Goal: Information Seeking & Learning: Learn about a topic

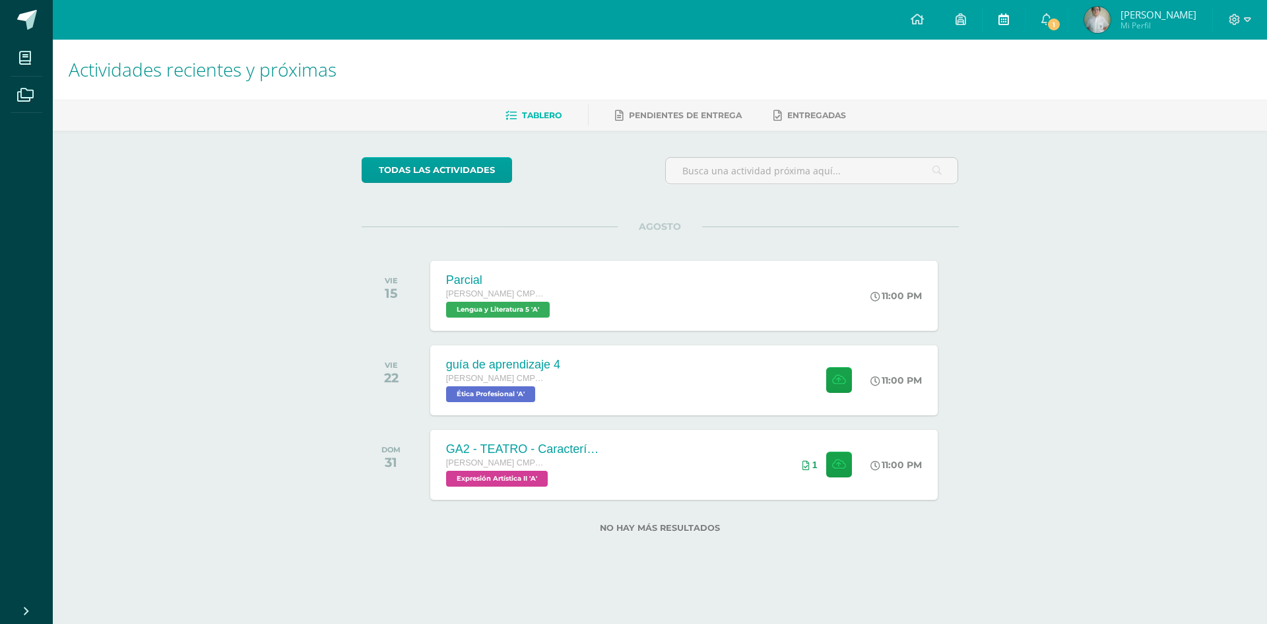
click at [1005, 18] on icon at bounding box center [1004, 19] width 11 height 12
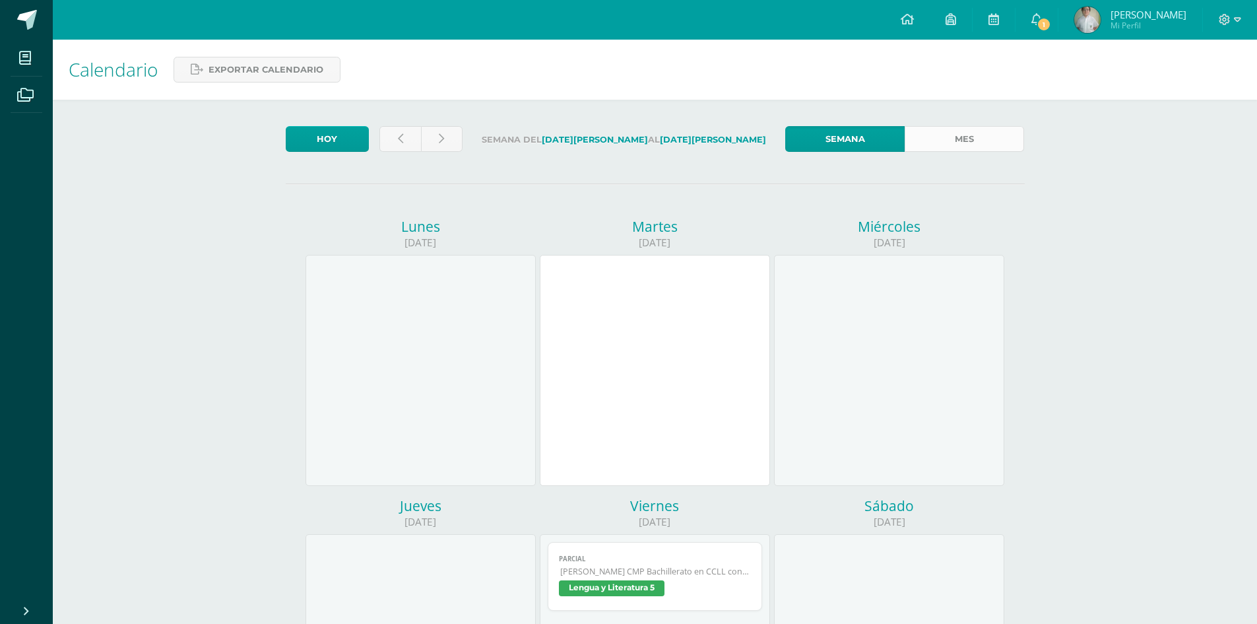
click at [952, 129] on link "Mes" at bounding box center [964, 139] width 119 height 26
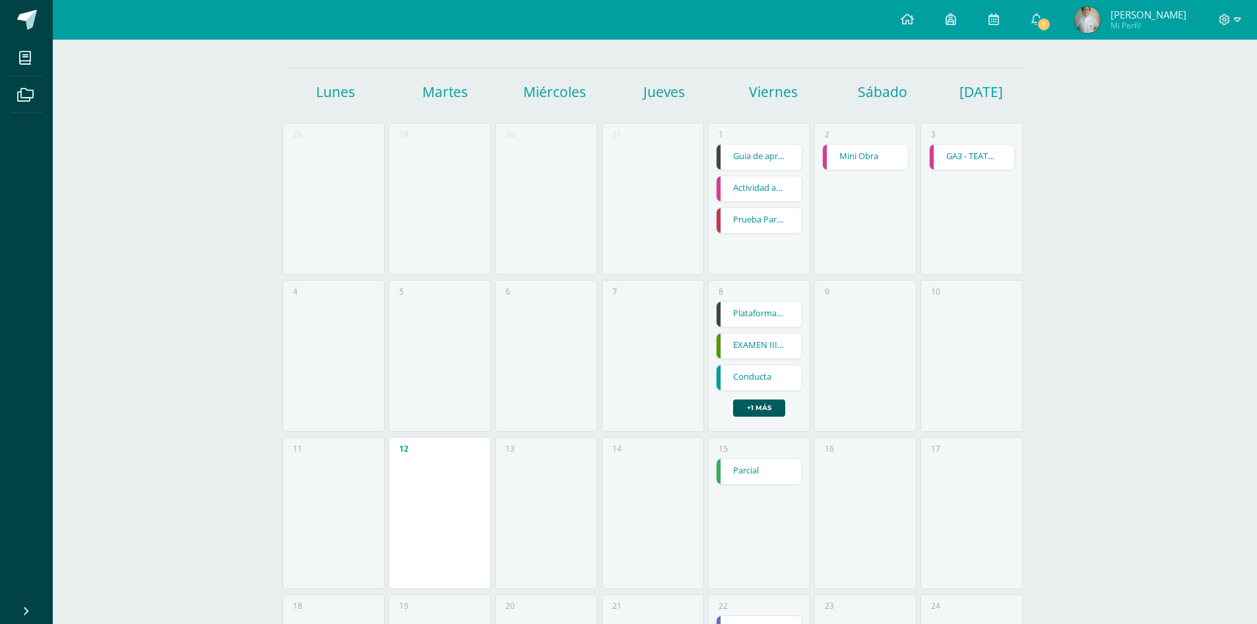
scroll to position [77, 0]
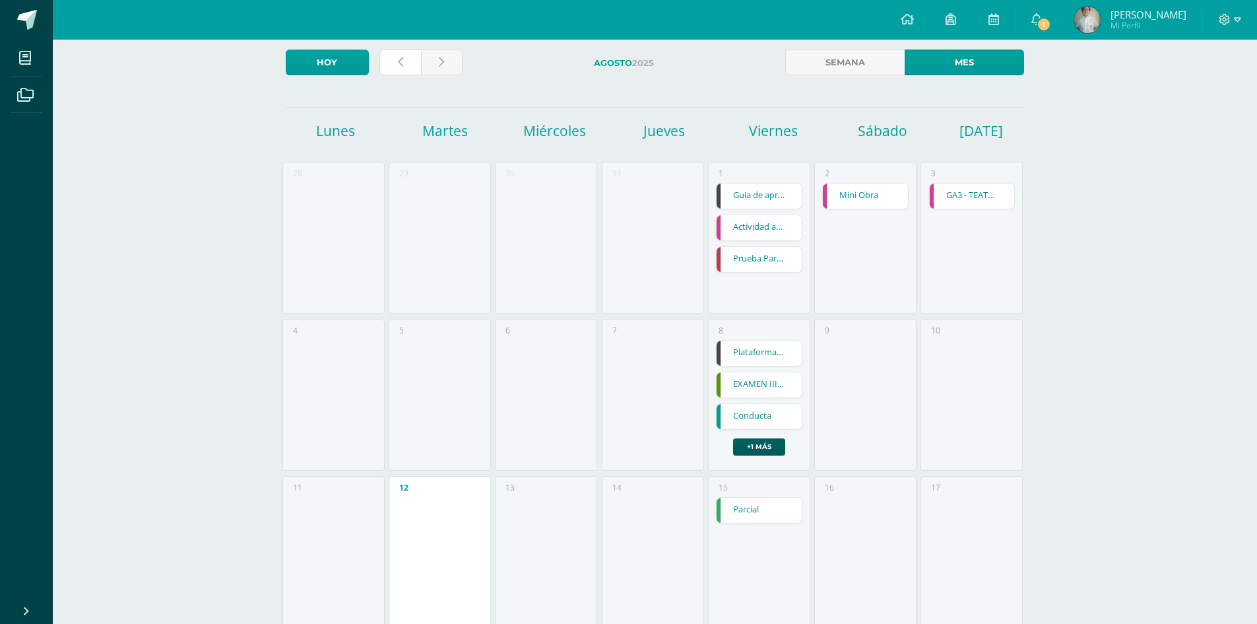
drag, startPoint x: 395, startPoint y: 63, endPoint x: 464, endPoint y: 65, distance: 69.3
click at [393, 63] on link at bounding box center [400, 62] width 42 height 26
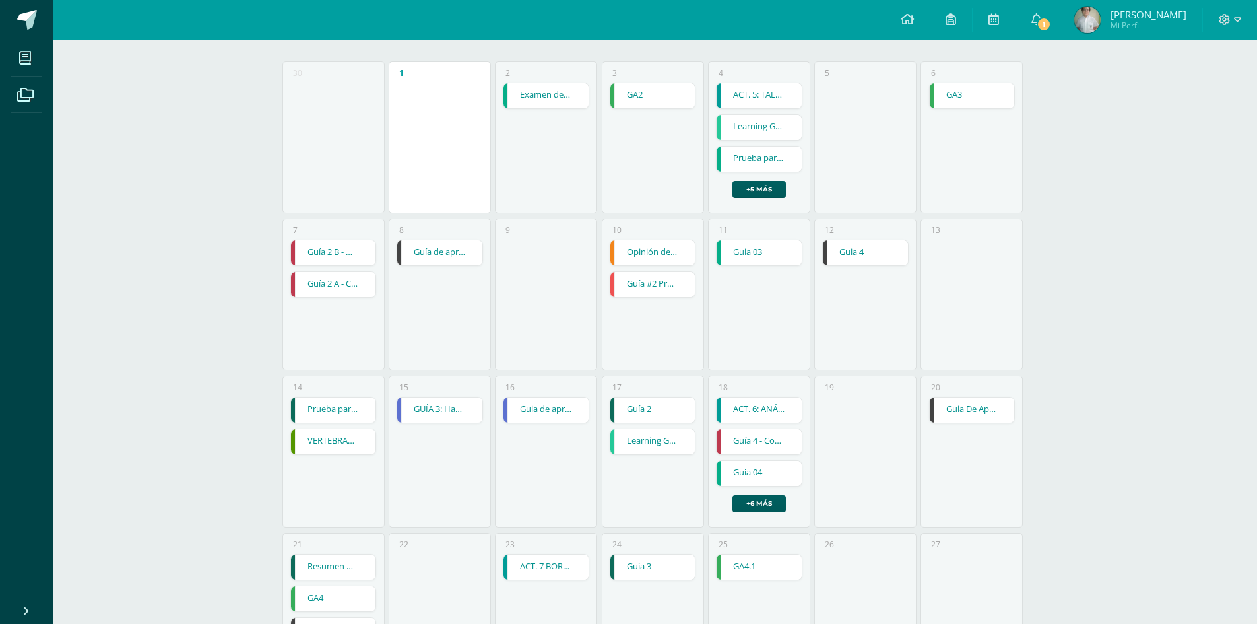
scroll to position [148, 0]
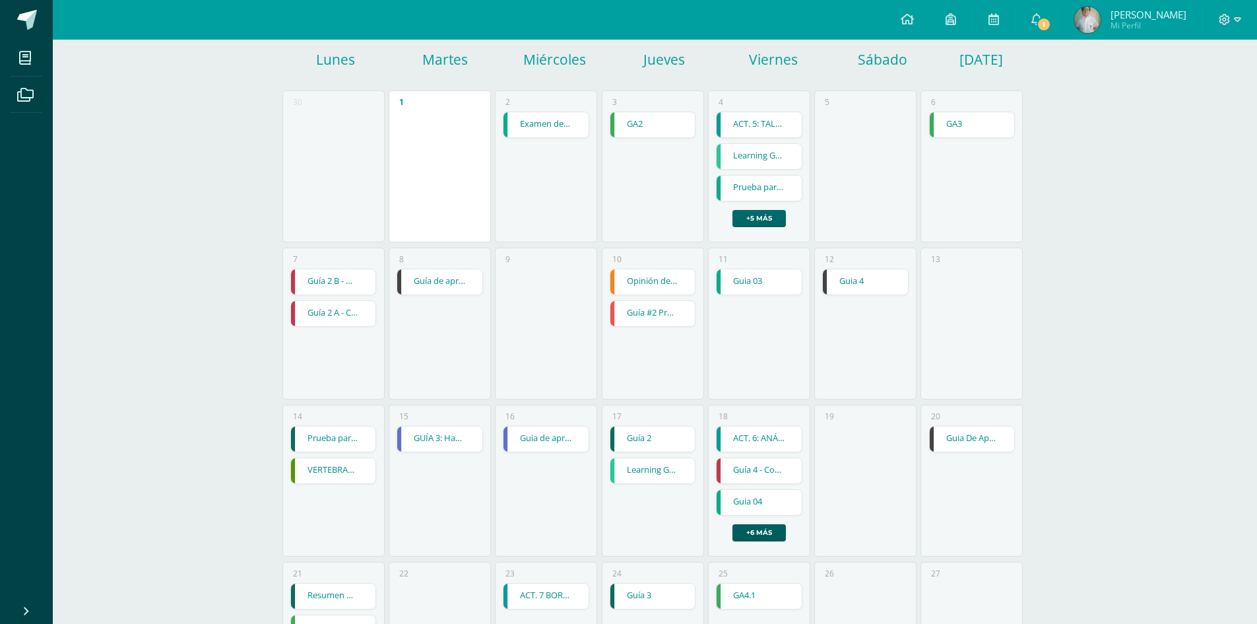
click at [764, 218] on link "+5 más" at bounding box center [759, 218] width 53 height 17
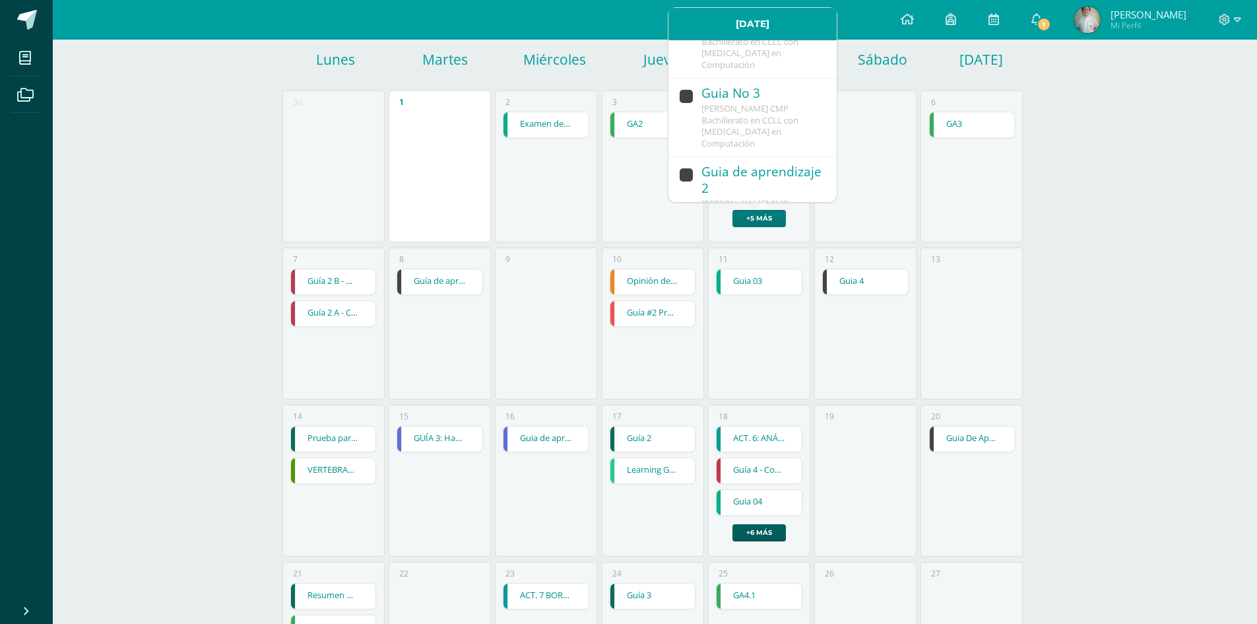
scroll to position [533, 0]
click at [803, 156] on div "[PERSON_NAME] CMP Bachillerato en CCLL con Orientación en Computación" at bounding box center [763, 171] width 122 height 47
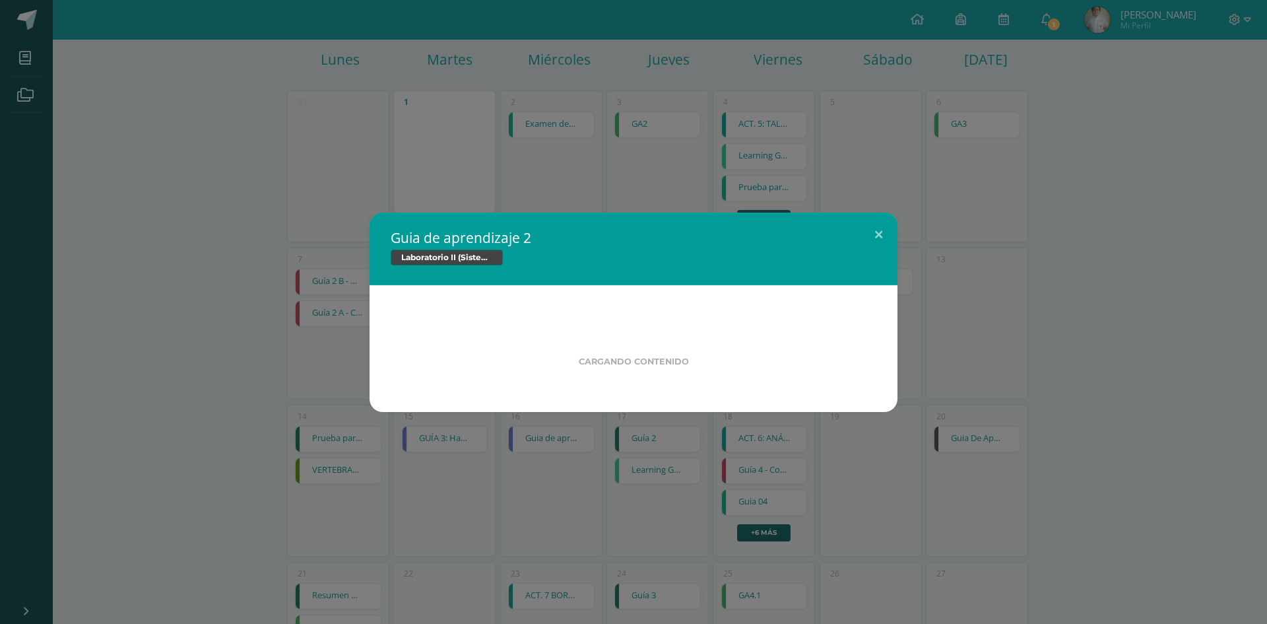
click at [1123, 296] on div "Guia de aprendizaje 2 Laboratorio II (Sistema Operativo Macintoch) Cargando con…" at bounding box center [633, 312] width 1257 height 199
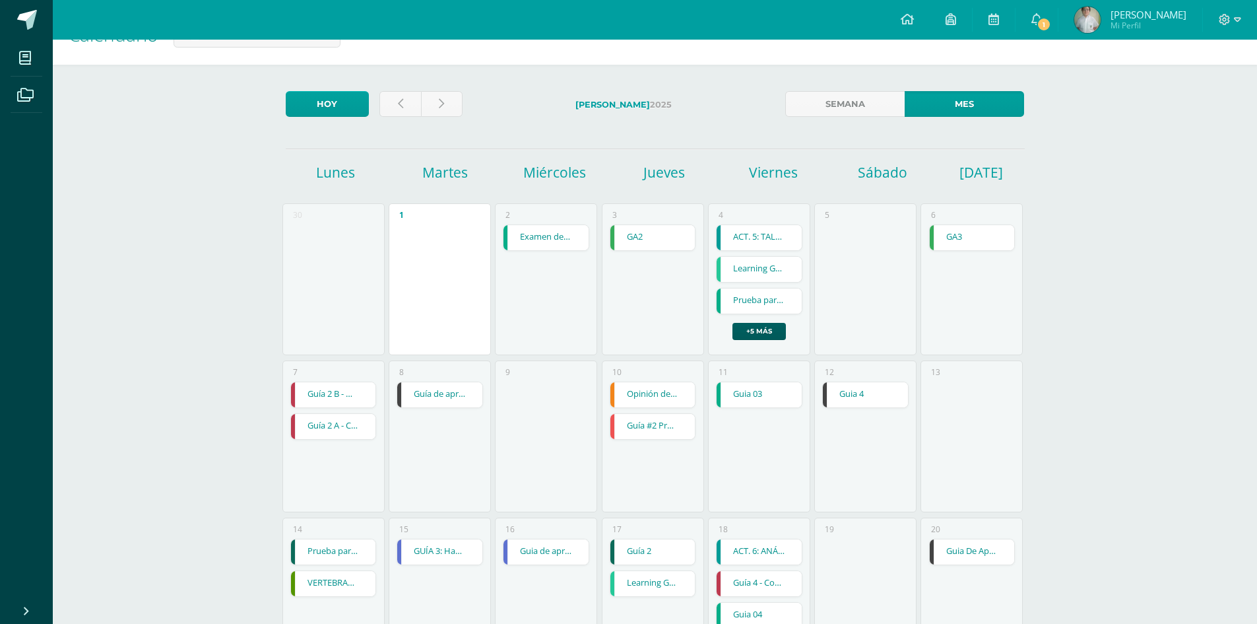
scroll to position [34, 0]
drag, startPoint x: 1178, startPoint y: 197, endPoint x: 1133, endPoint y: 139, distance: 73.4
click at [1133, 139] on div "Calendario Exportar calendario Hoy Julio 2025 Semana Mes Lunes Martes Miércoles…" at bounding box center [655, 511] width 1204 height 1010
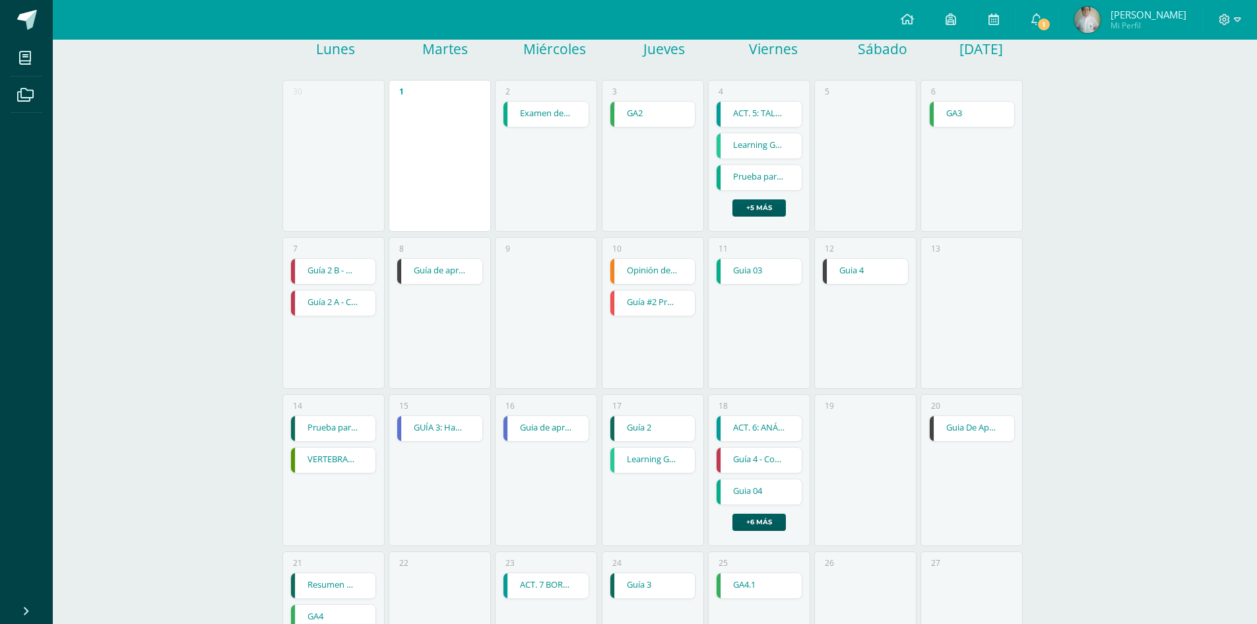
scroll to position [195, 0]
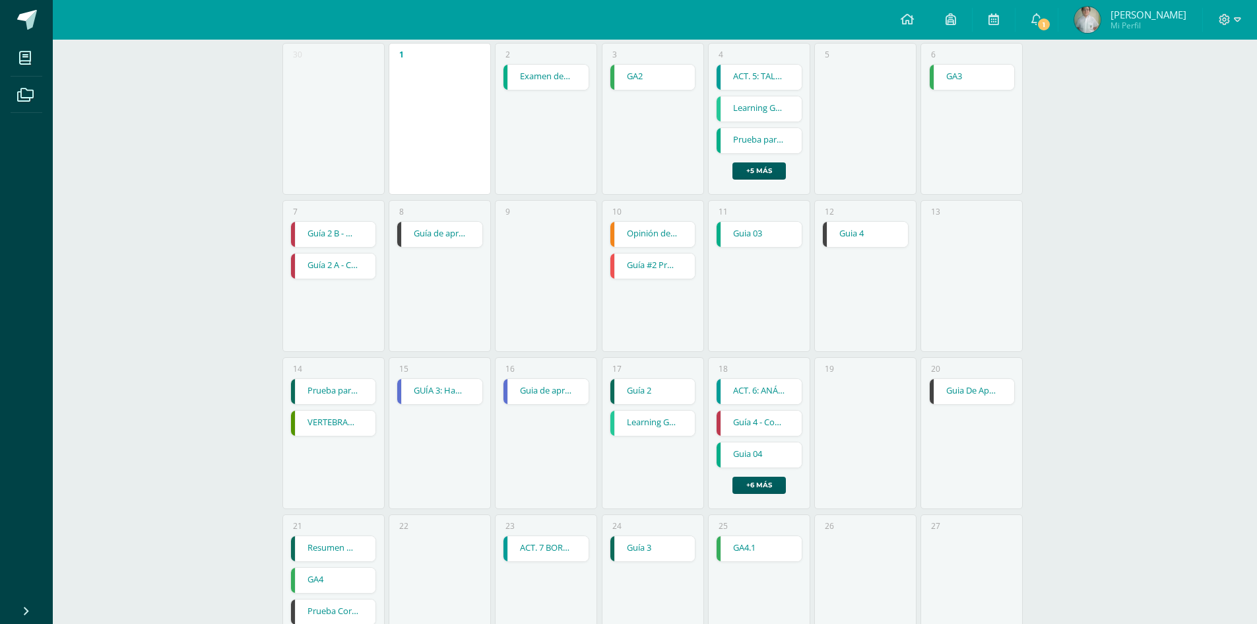
click at [796, 416] on link "Guía 4 - Conclusiones a partir del análisis probabilístico." at bounding box center [759, 422] width 85 height 25
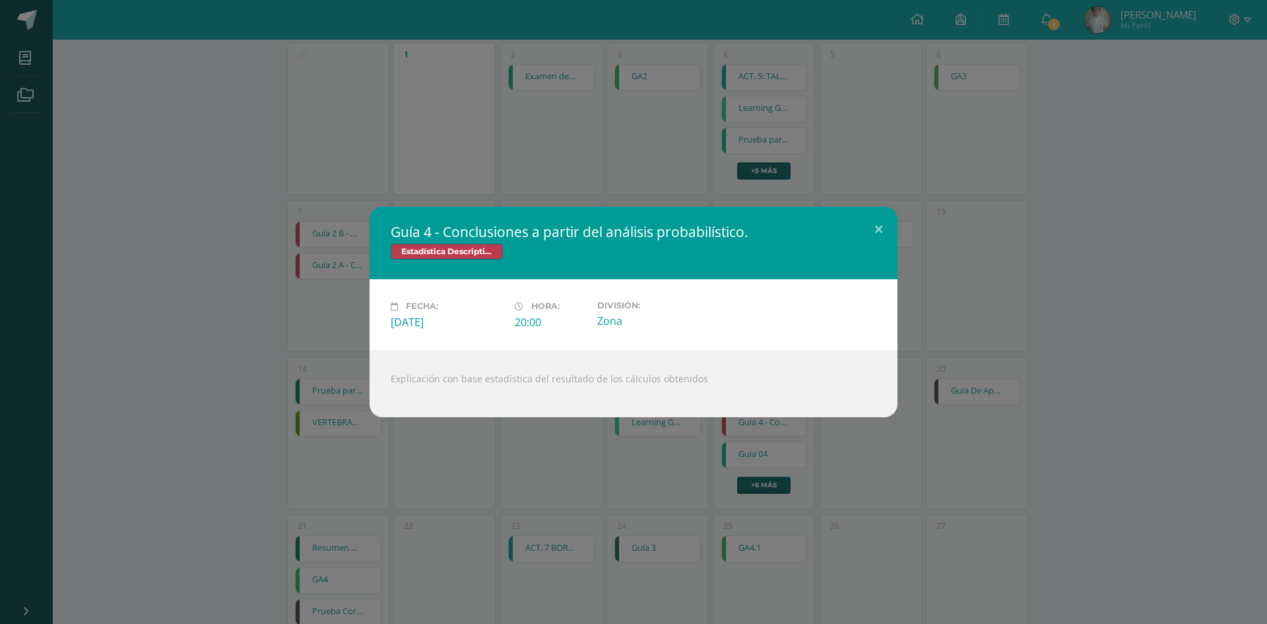
click at [1048, 374] on div "Guía 4 - Conclusiones a partir del análisis probabilístico. Estadística Descrip…" at bounding box center [633, 312] width 1257 height 210
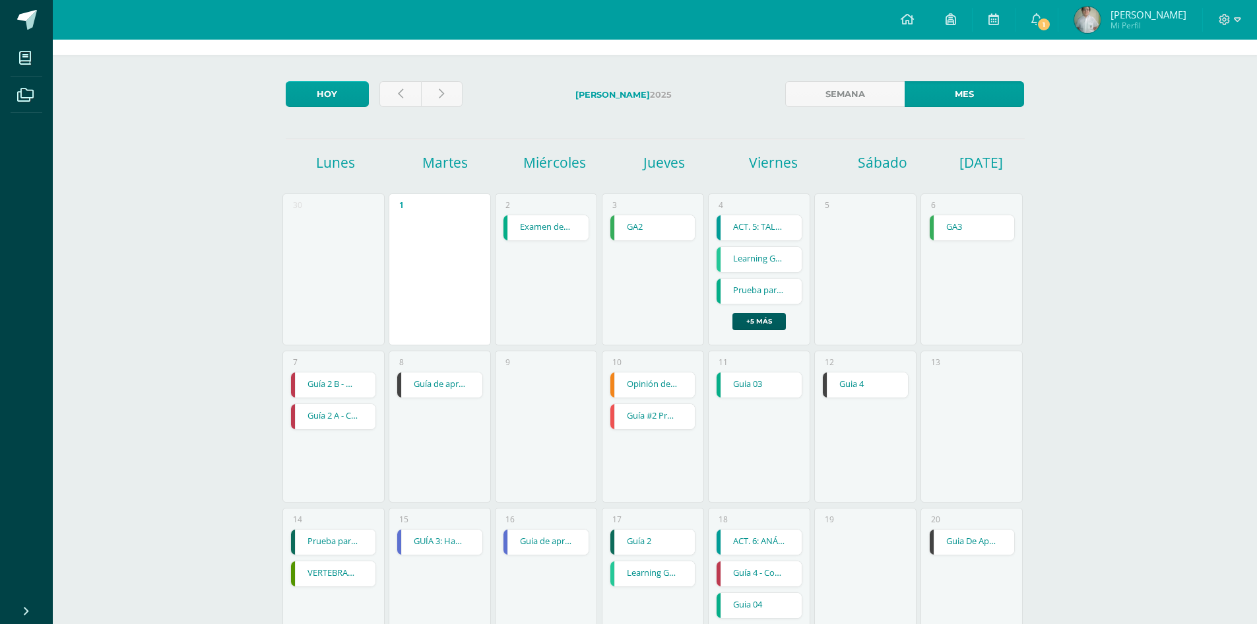
scroll to position [6, 0]
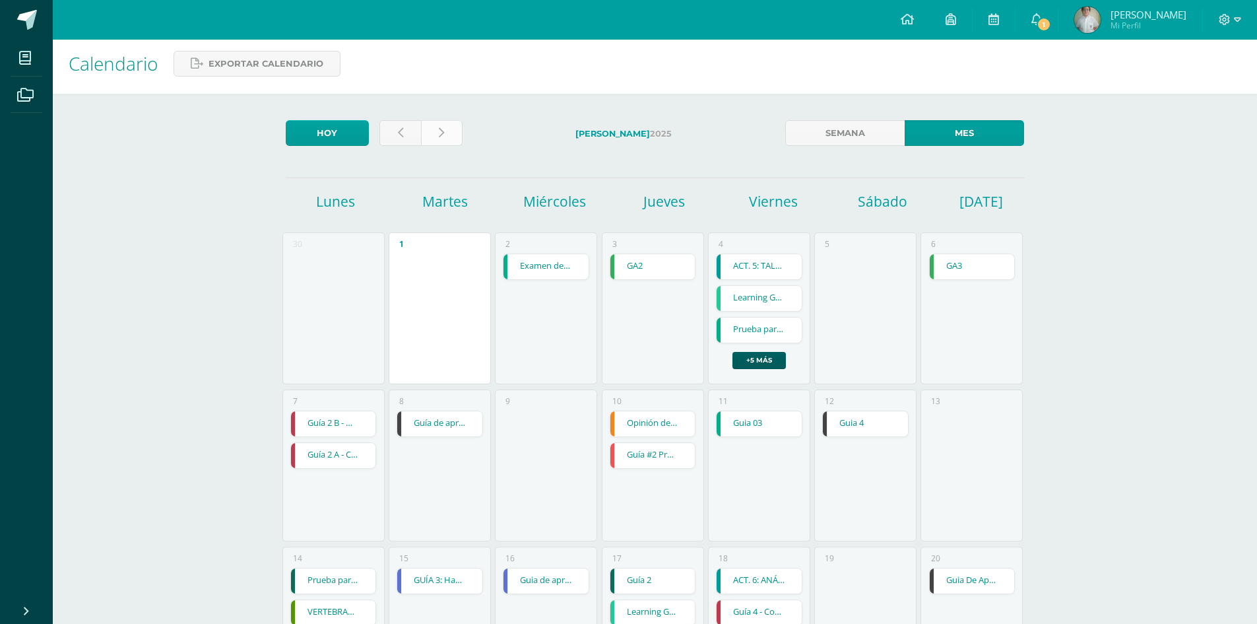
click at [437, 131] on link at bounding box center [442, 133] width 42 height 26
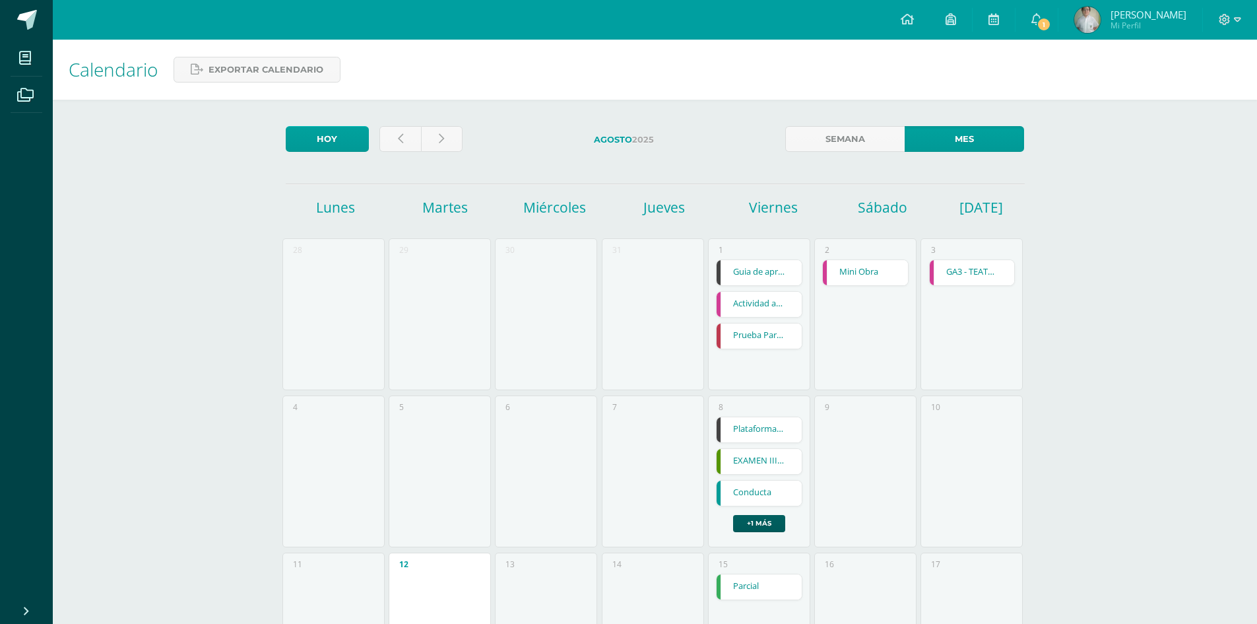
click at [771, 295] on link "Actividad artística y deportiva" at bounding box center [759, 304] width 85 height 25
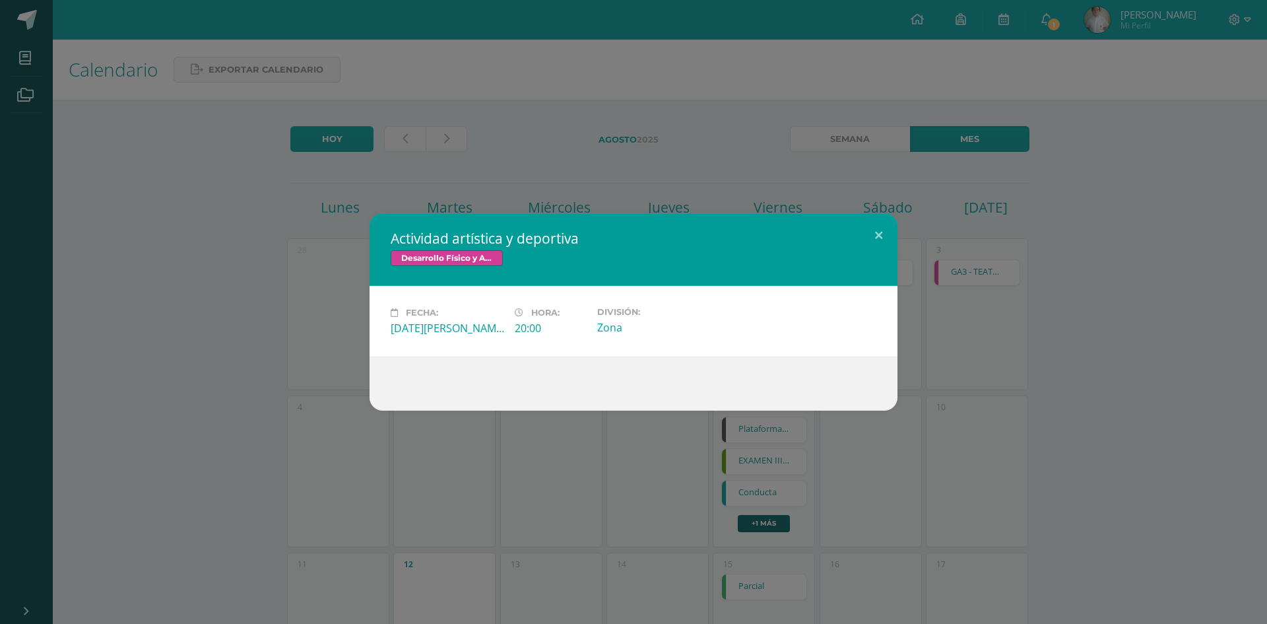
click at [1078, 282] on div "Actividad artística y deportiva Desarrollo Físico y Artístico (Extracurricular)…" at bounding box center [633, 311] width 1257 height 197
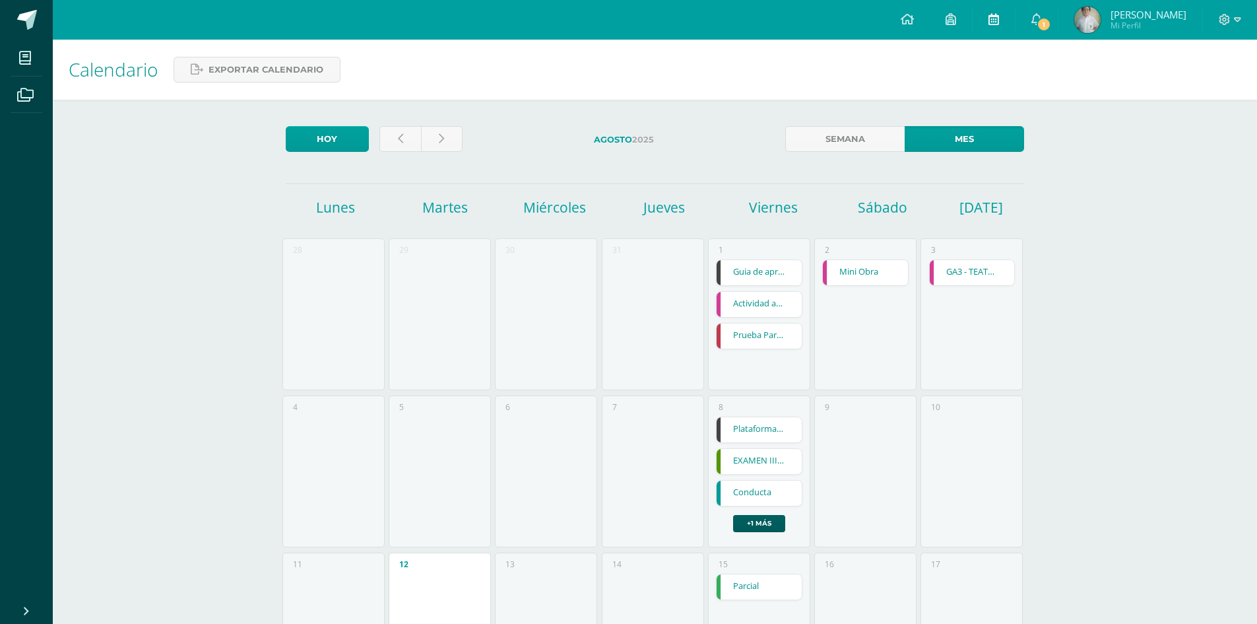
click at [994, 24] on icon at bounding box center [994, 19] width 11 height 12
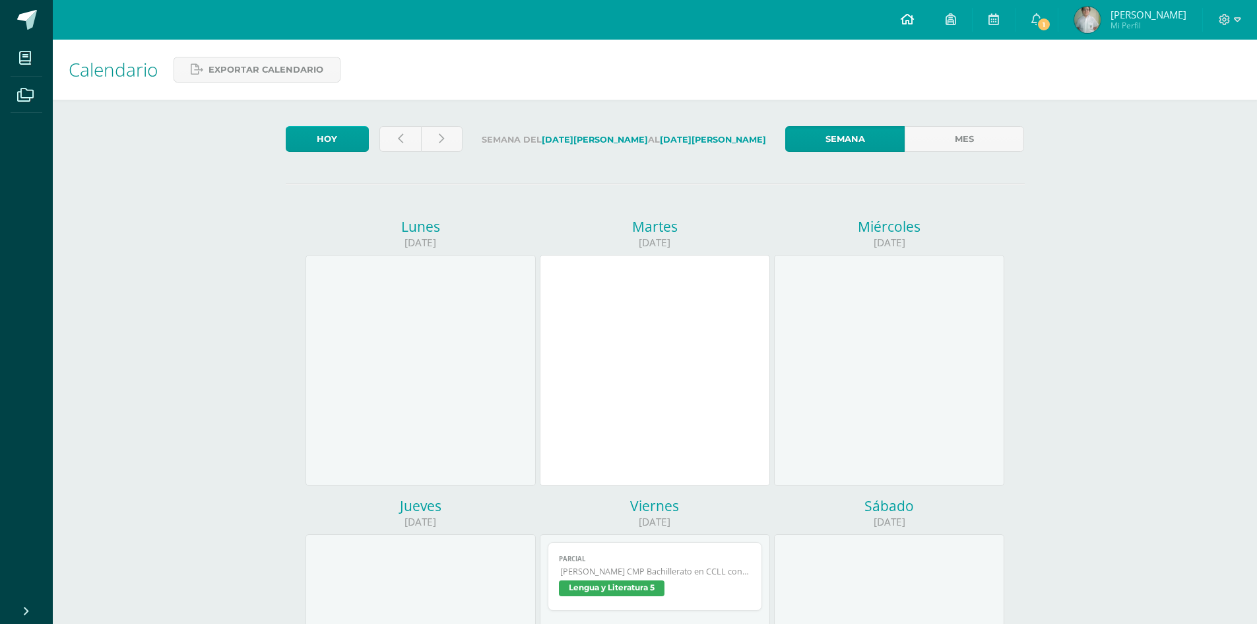
click at [908, 14] on icon at bounding box center [907, 19] width 13 height 12
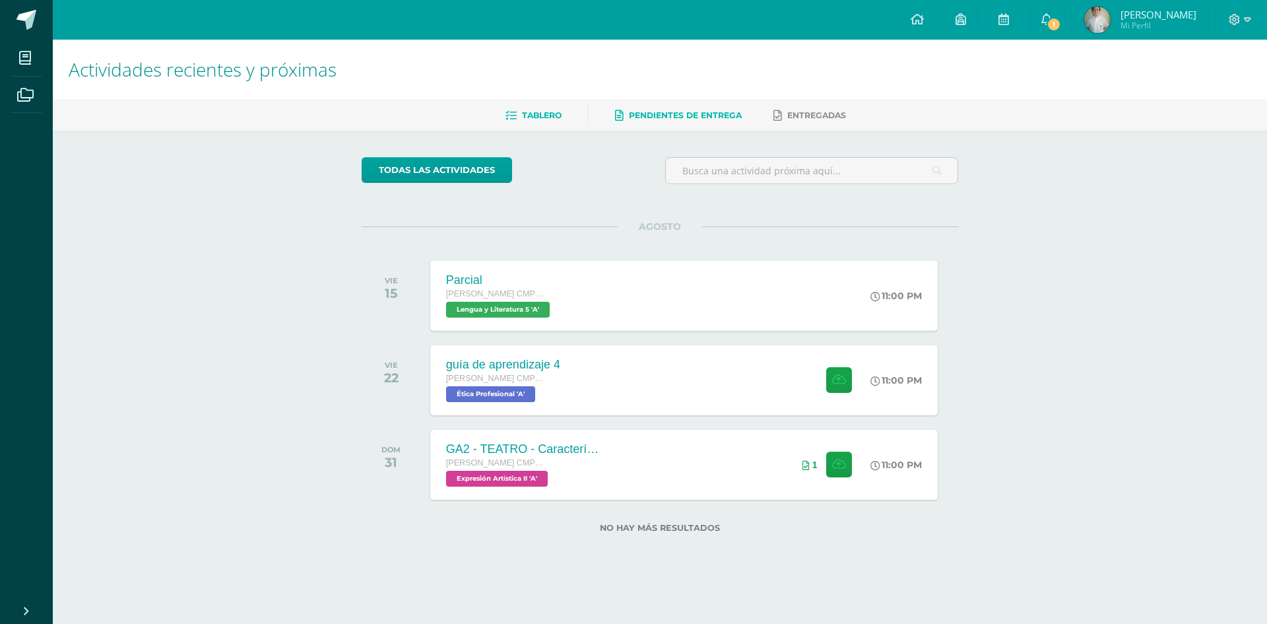
click at [682, 121] on link "Pendientes de entrega" at bounding box center [678, 115] width 127 height 21
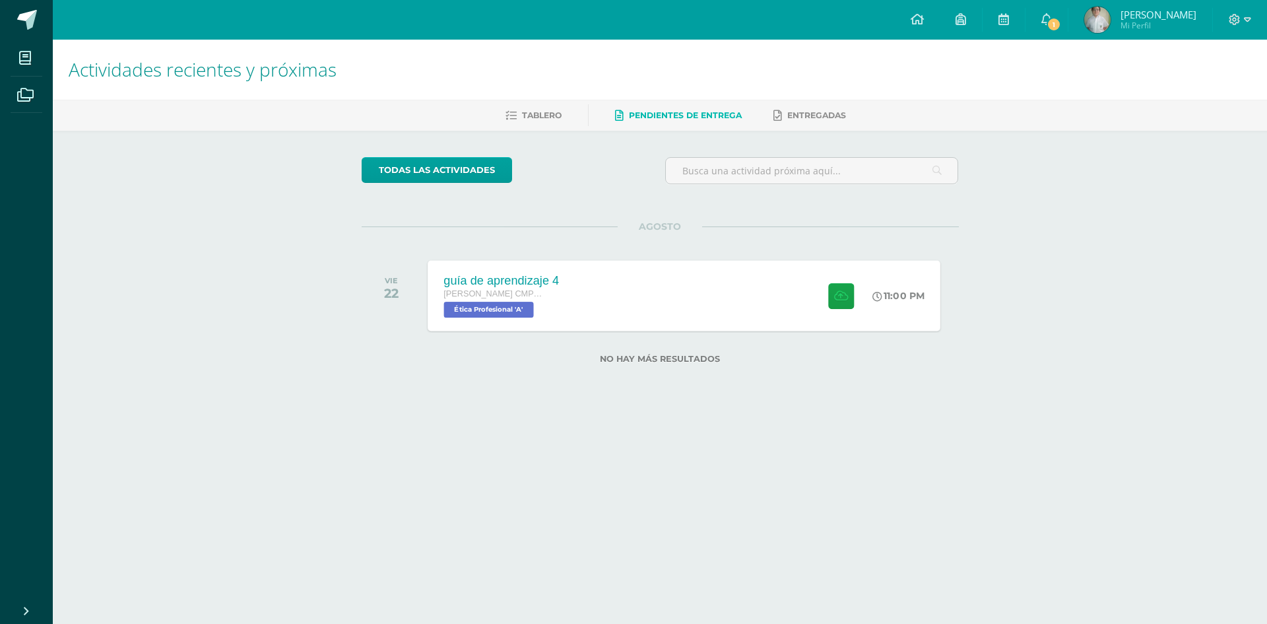
click at [715, 313] on div "guía de aprendizaje 4 Quinto Bachillerato CMP Bachillerato en CCLL con Orientac…" at bounding box center [684, 295] width 513 height 71
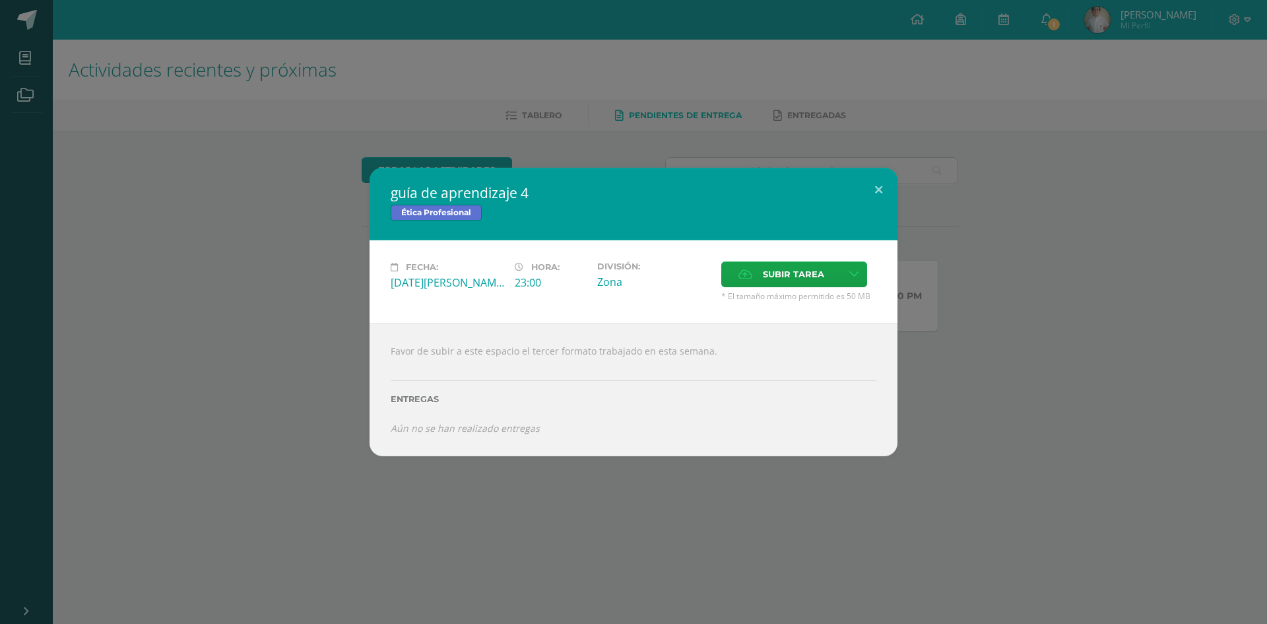
click at [971, 341] on div "guía de aprendizaje 4 Ética Profesional Fecha: Viernes 22 de Agosto Hora: 23:00…" at bounding box center [633, 312] width 1257 height 288
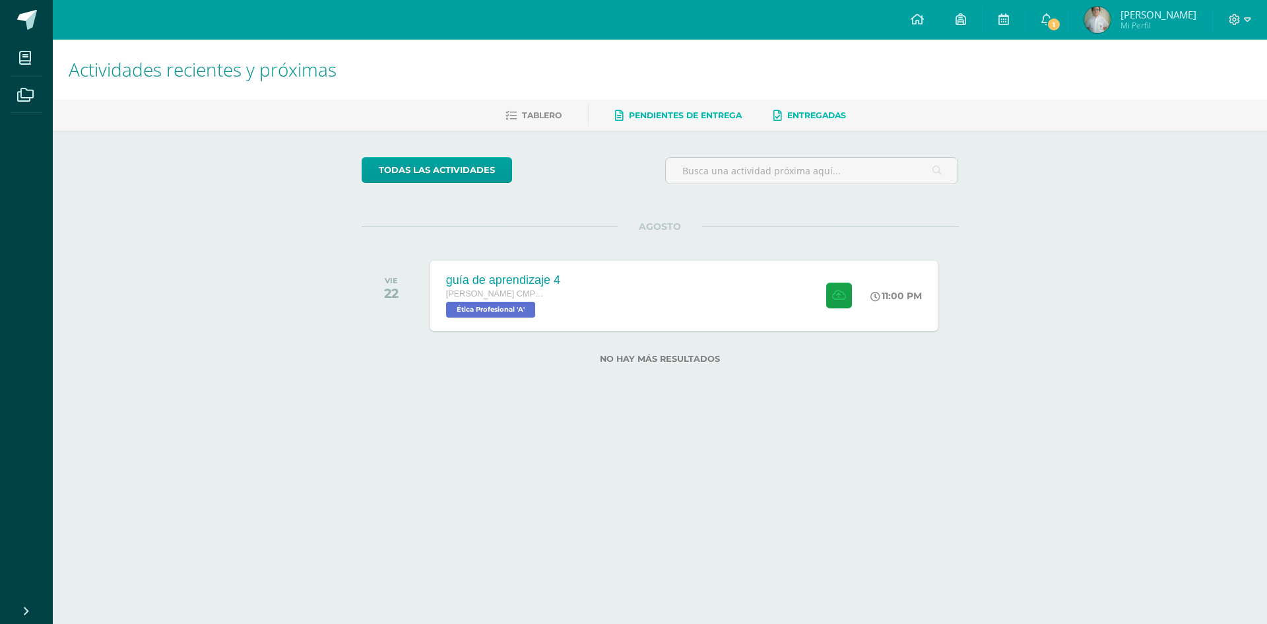
click at [791, 106] on link "Entregadas" at bounding box center [809, 115] width 73 height 21
click at [801, 119] on span "Entregadas" at bounding box center [816, 115] width 59 height 10
click at [814, 123] on link "Entregadas" at bounding box center [809, 115] width 73 height 21
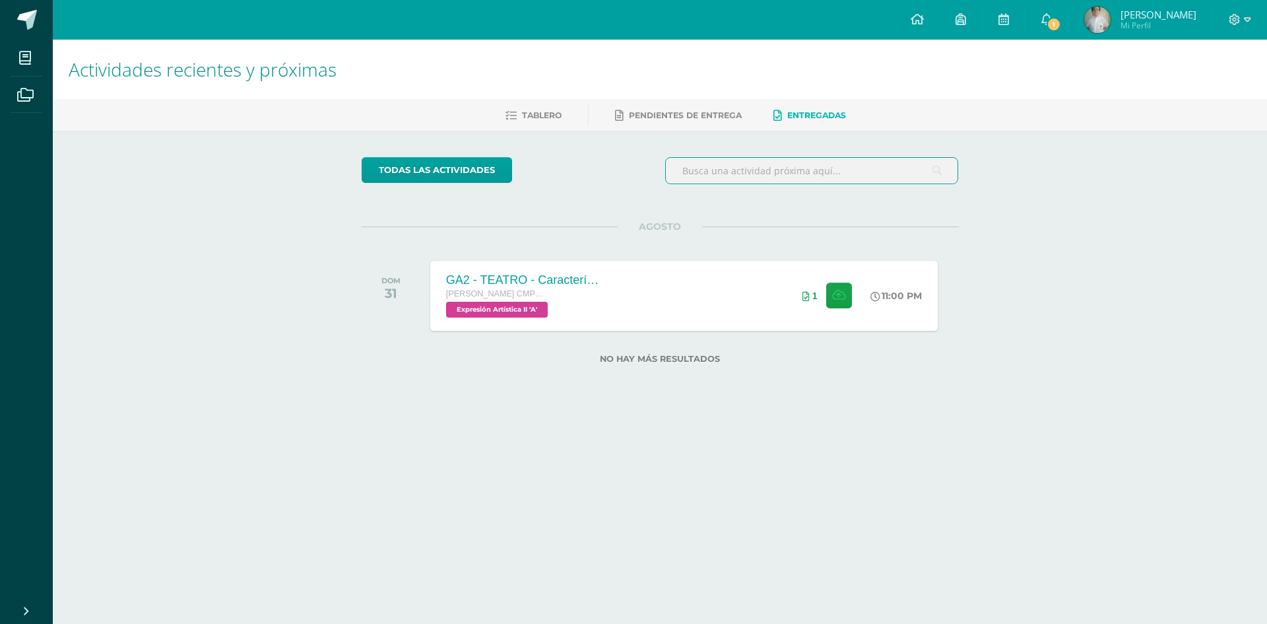
click at [856, 180] on input "text" at bounding box center [812, 171] width 292 height 26
click at [685, 166] on input "text" at bounding box center [812, 171] width 292 height 26
click at [494, 163] on link "todas las Actividades" at bounding box center [437, 170] width 150 height 26
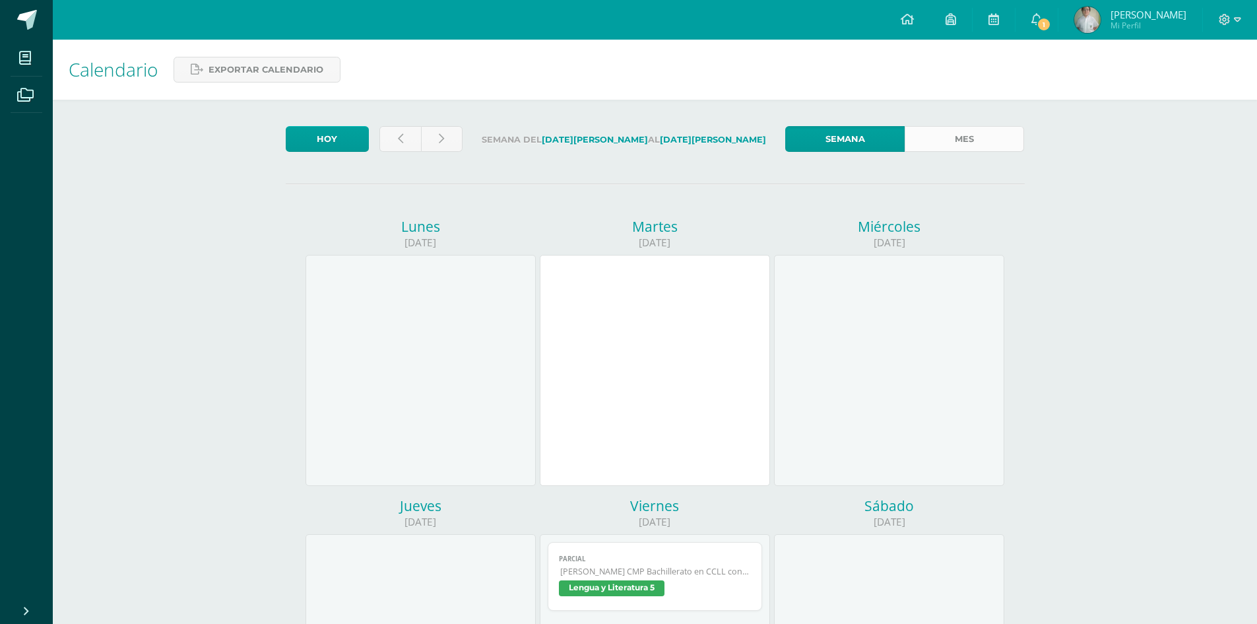
click at [944, 146] on link "Mes" at bounding box center [964, 139] width 119 height 26
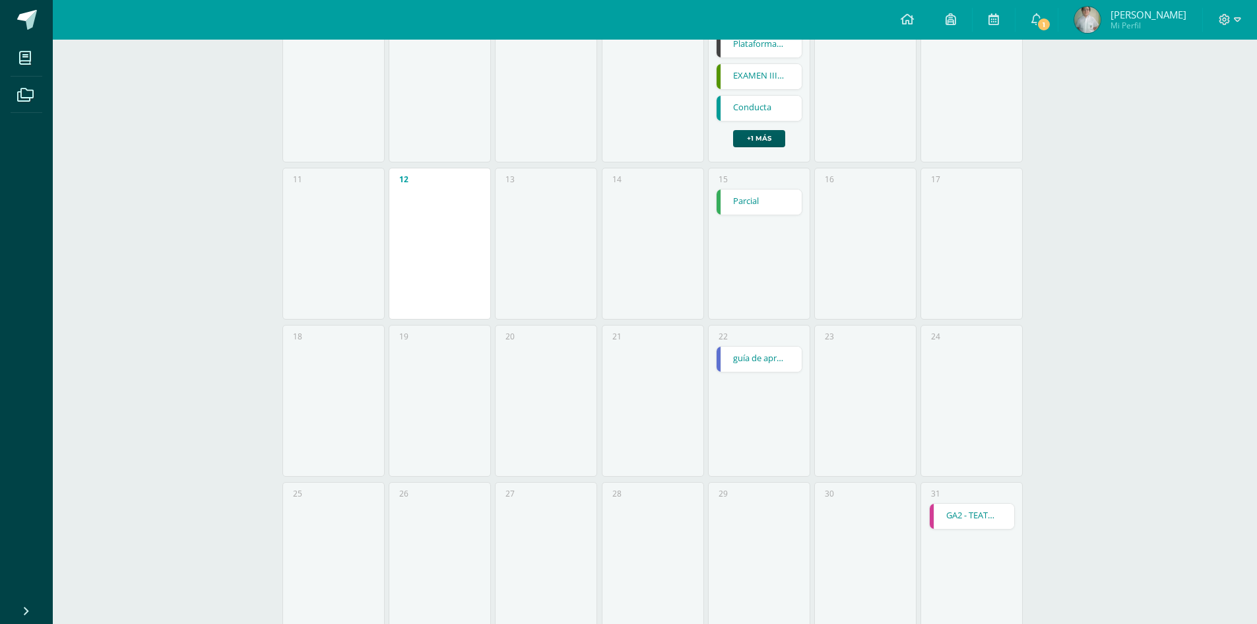
scroll to position [396, 0]
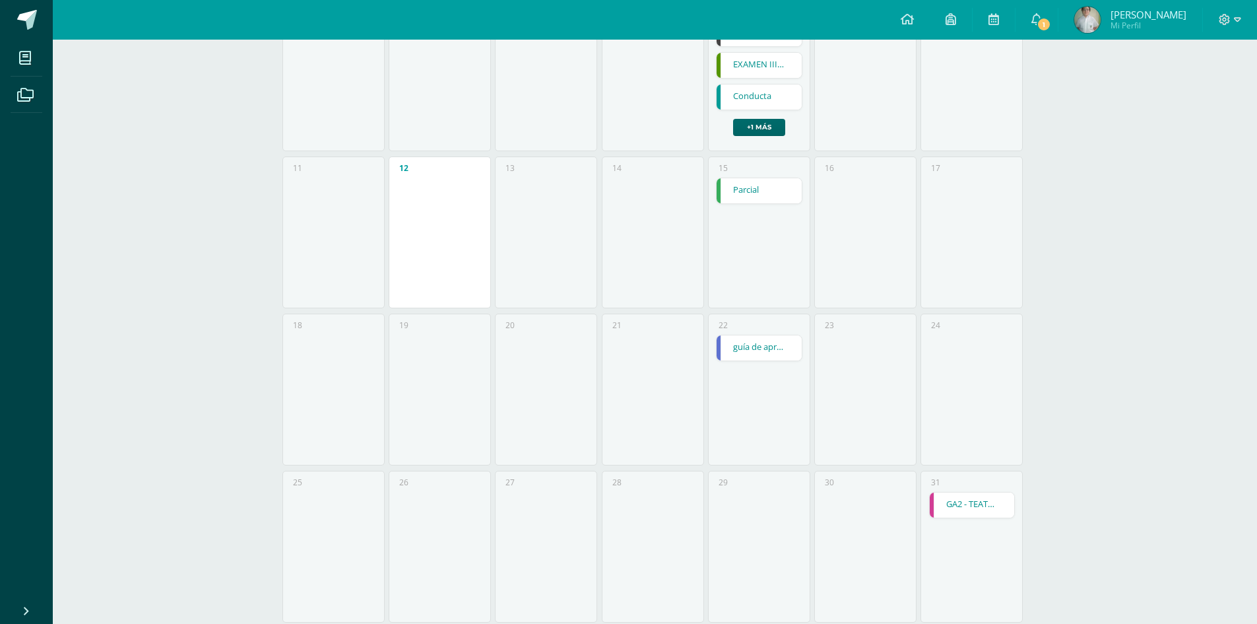
click at [763, 125] on link "+1 más" at bounding box center [759, 127] width 52 height 17
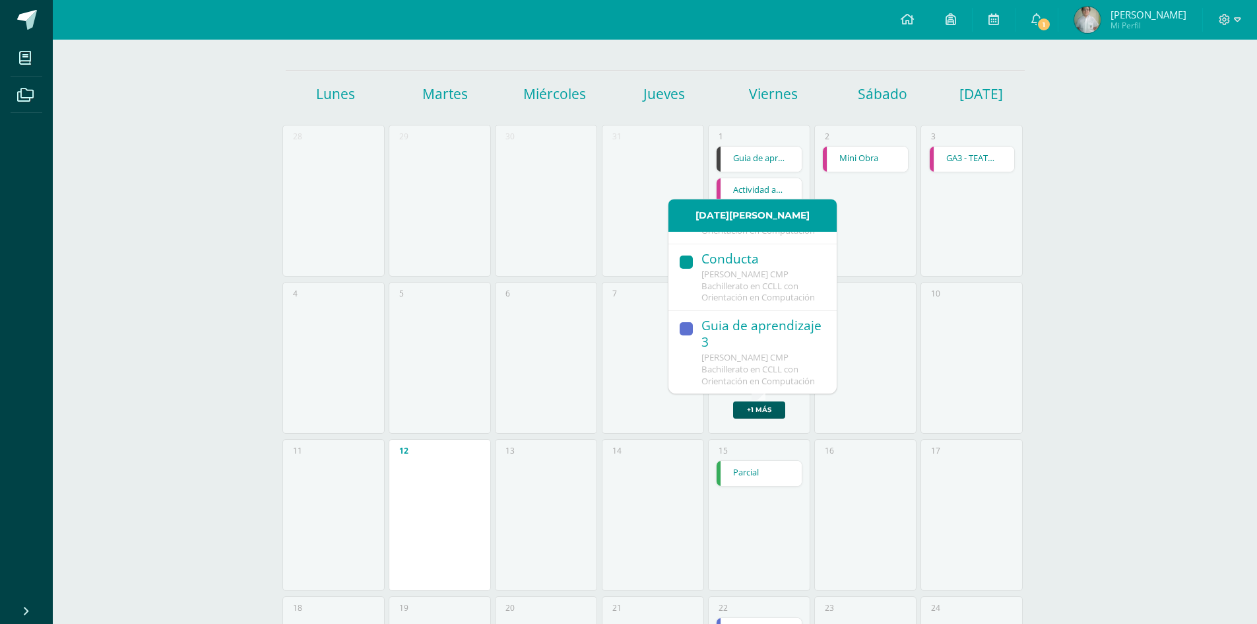
scroll to position [132, 0]
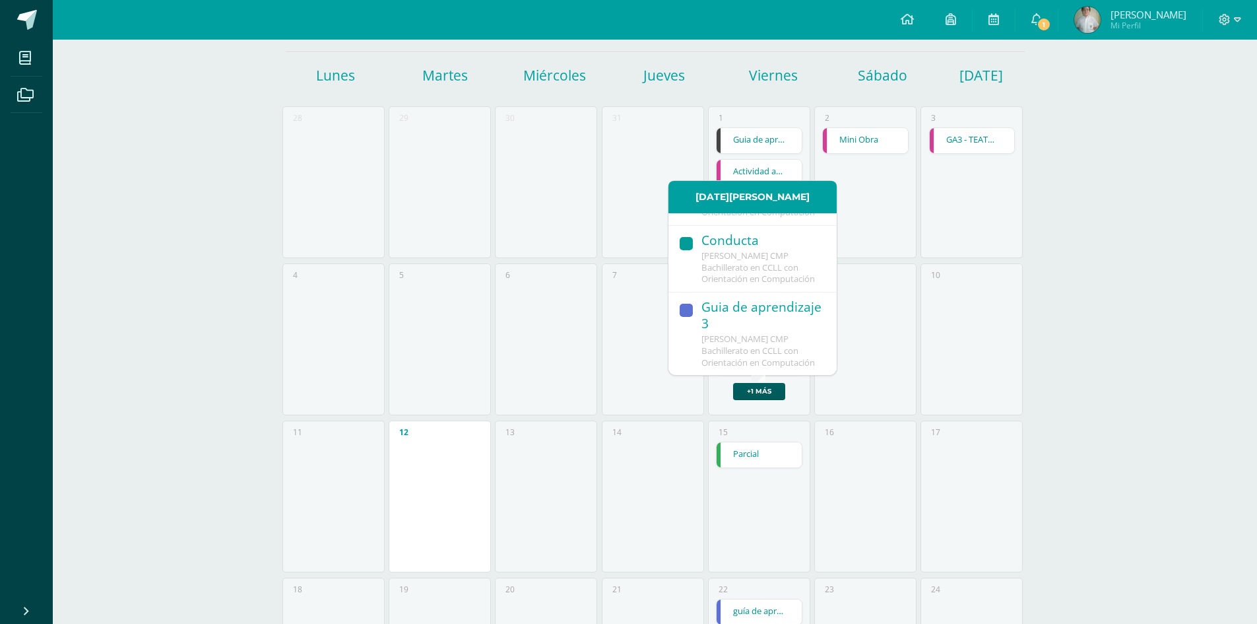
click at [954, 368] on div "10" at bounding box center [972, 339] width 102 height 152
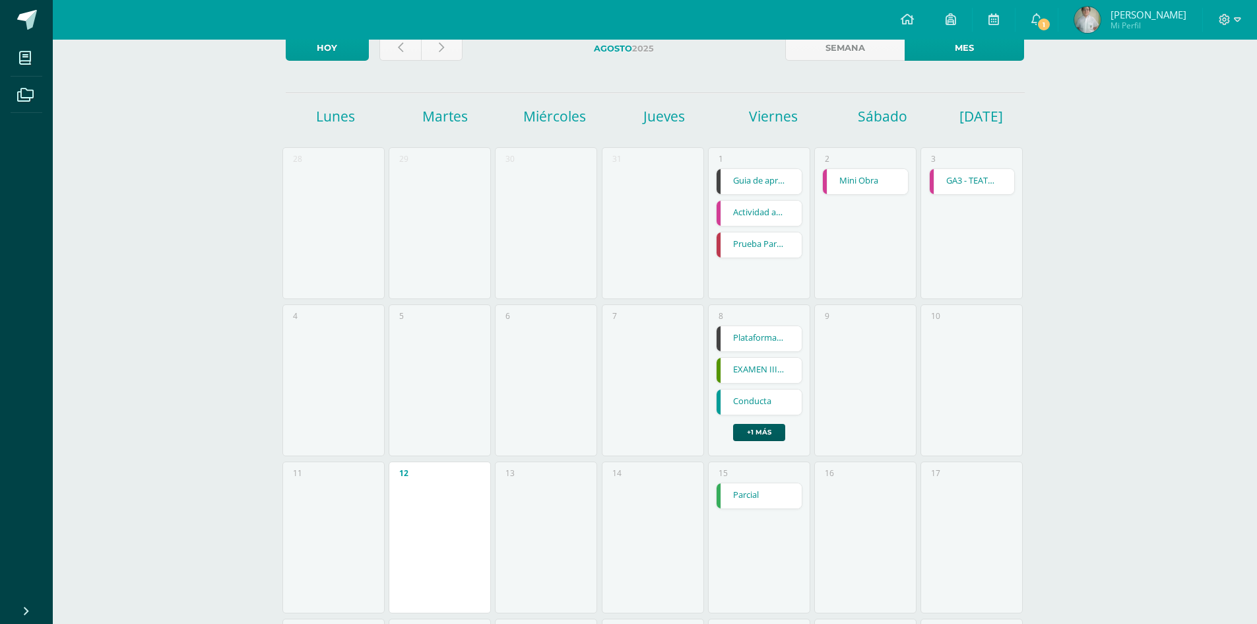
scroll to position [0, 0]
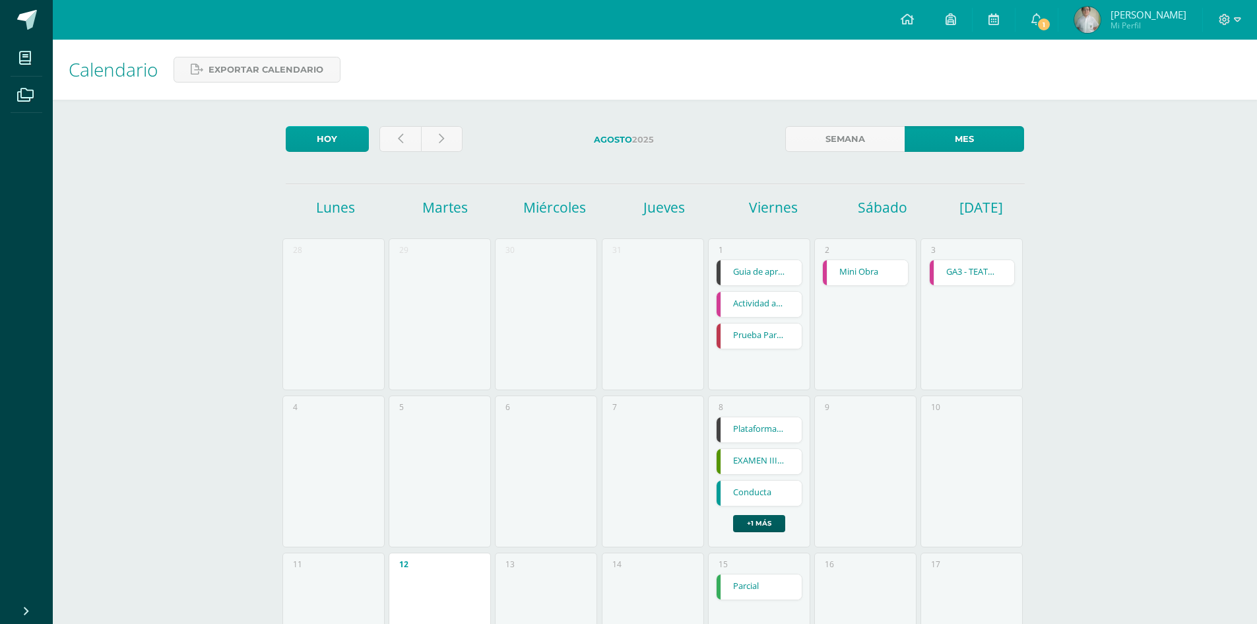
click at [775, 311] on link "Actividad artística y deportiva" at bounding box center [759, 304] width 85 height 25
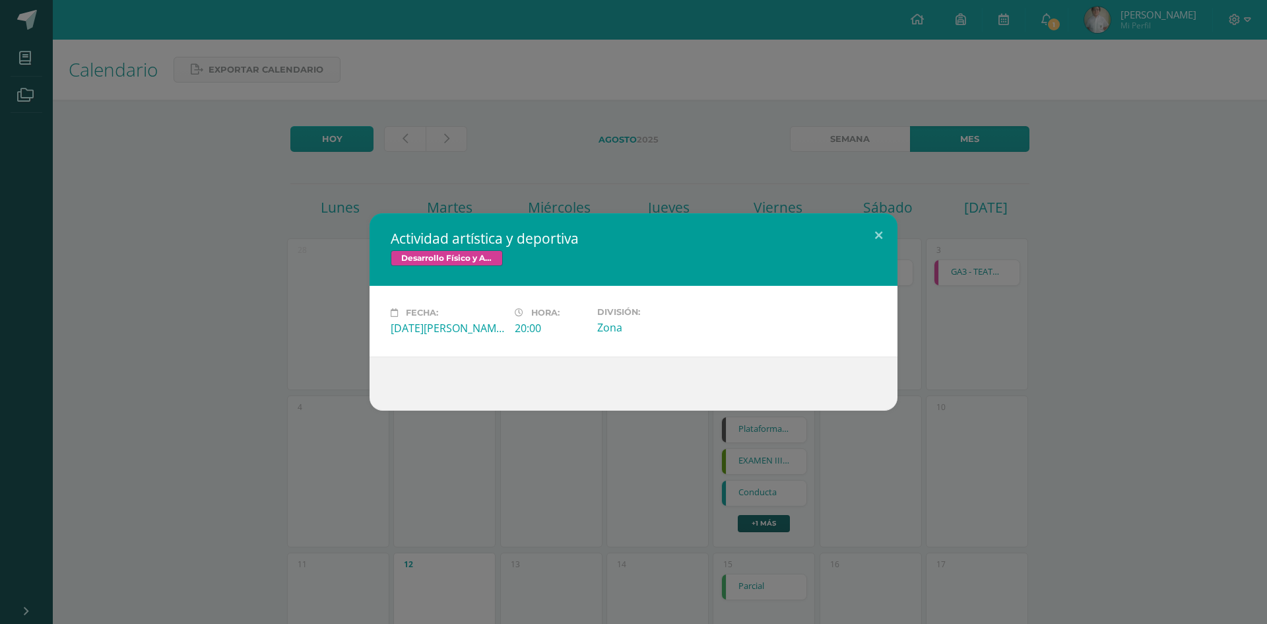
click at [1102, 309] on div "Actividad artística y deportiva Desarrollo Físico y Artístico (Extracurricular)…" at bounding box center [633, 311] width 1257 height 197
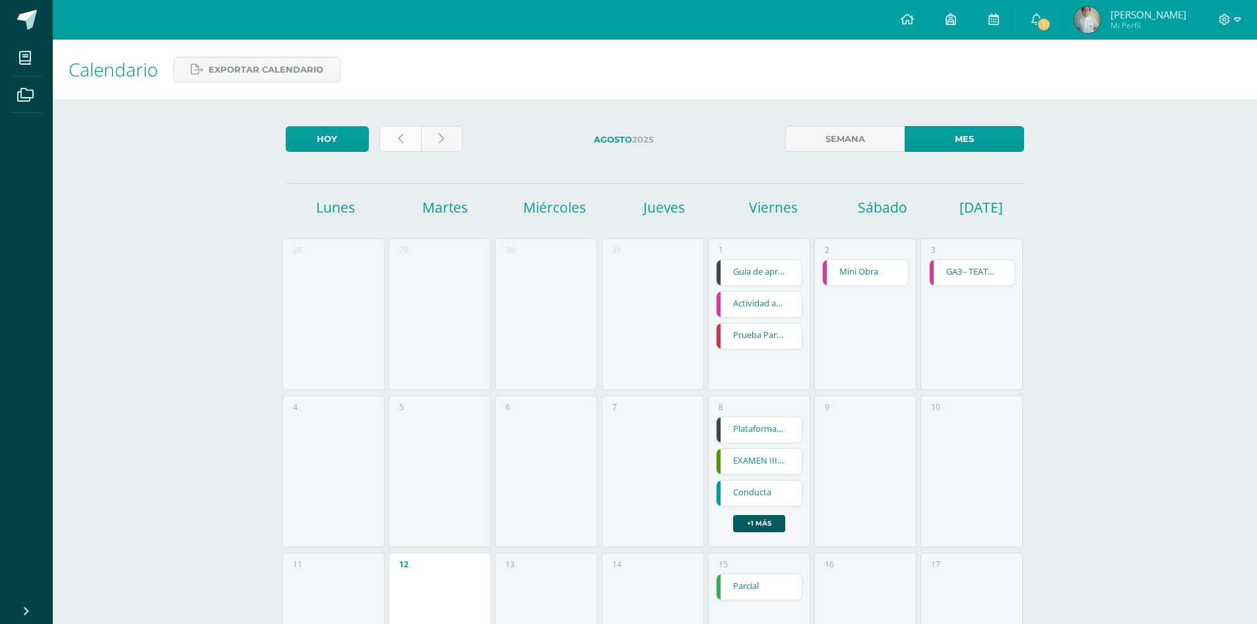
click at [404, 141] on link at bounding box center [400, 139] width 42 height 26
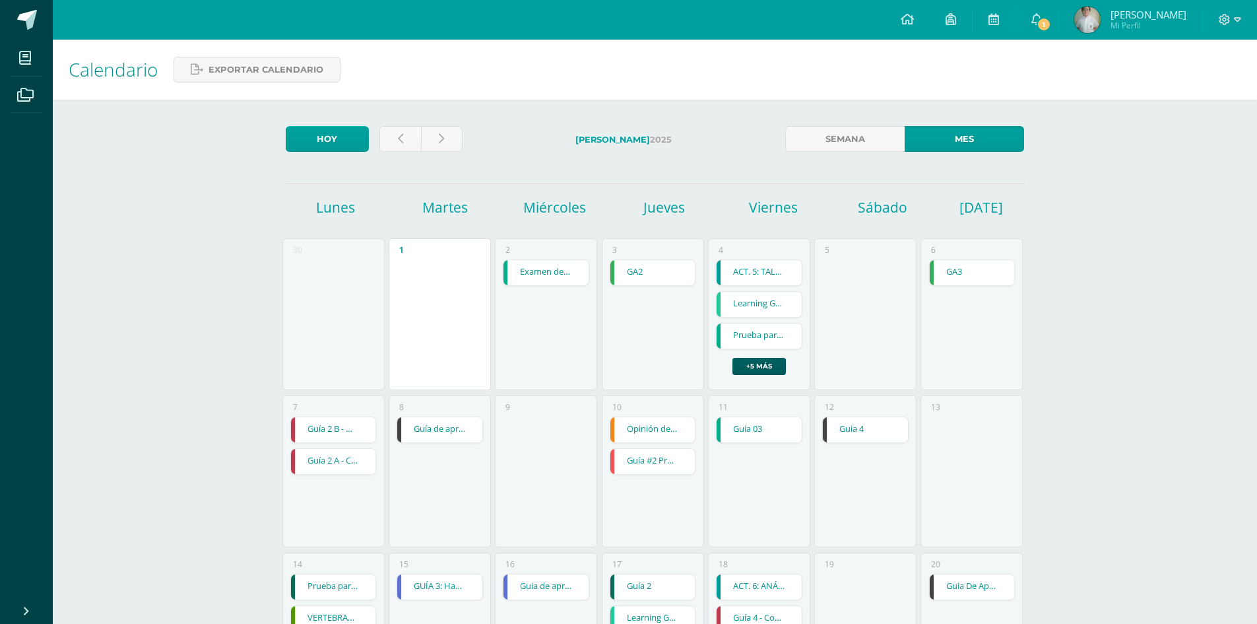
click at [376, 144] on div at bounding box center [421, 141] width 94 height 31
click at [392, 142] on link at bounding box center [400, 139] width 42 height 26
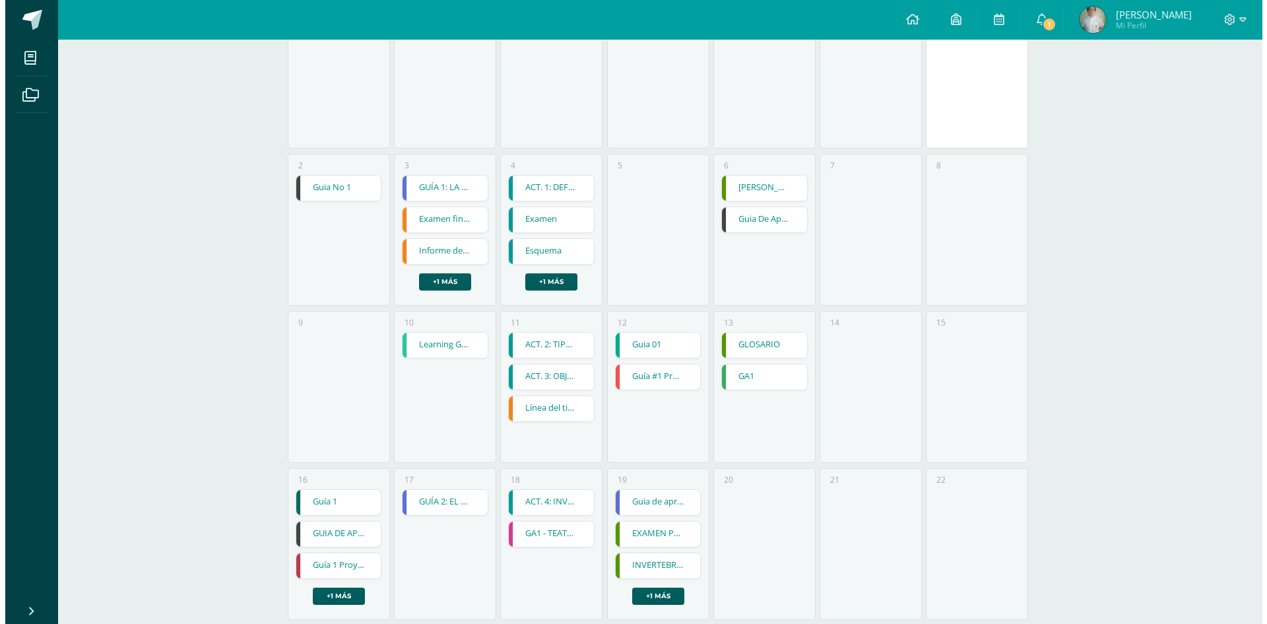
scroll to position [330, 0]
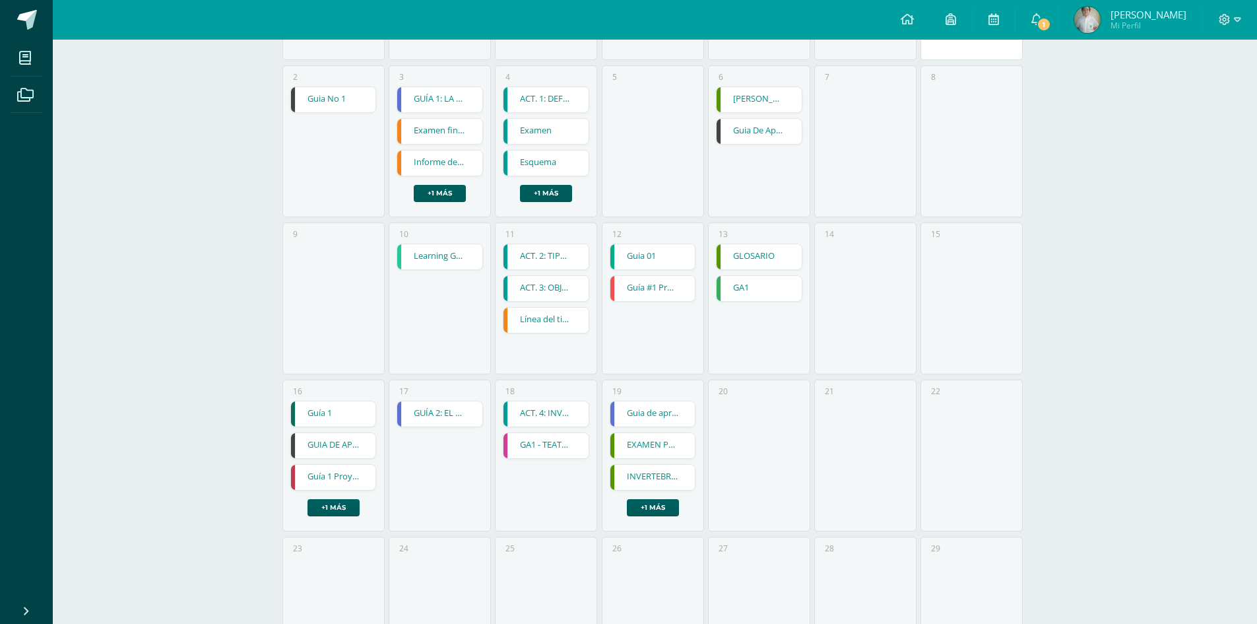
click at [559, 442] on link "GA1 - TEATRO" at bounding box center [546, 445] width 85 height 25
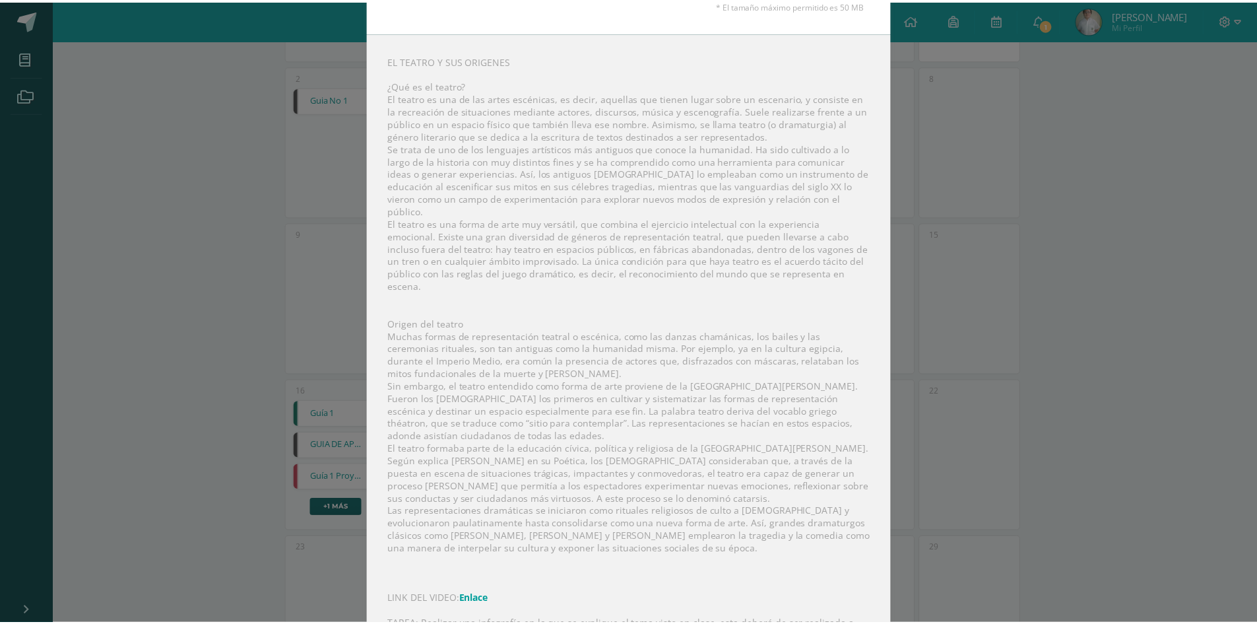
scroll to position [0, 0]
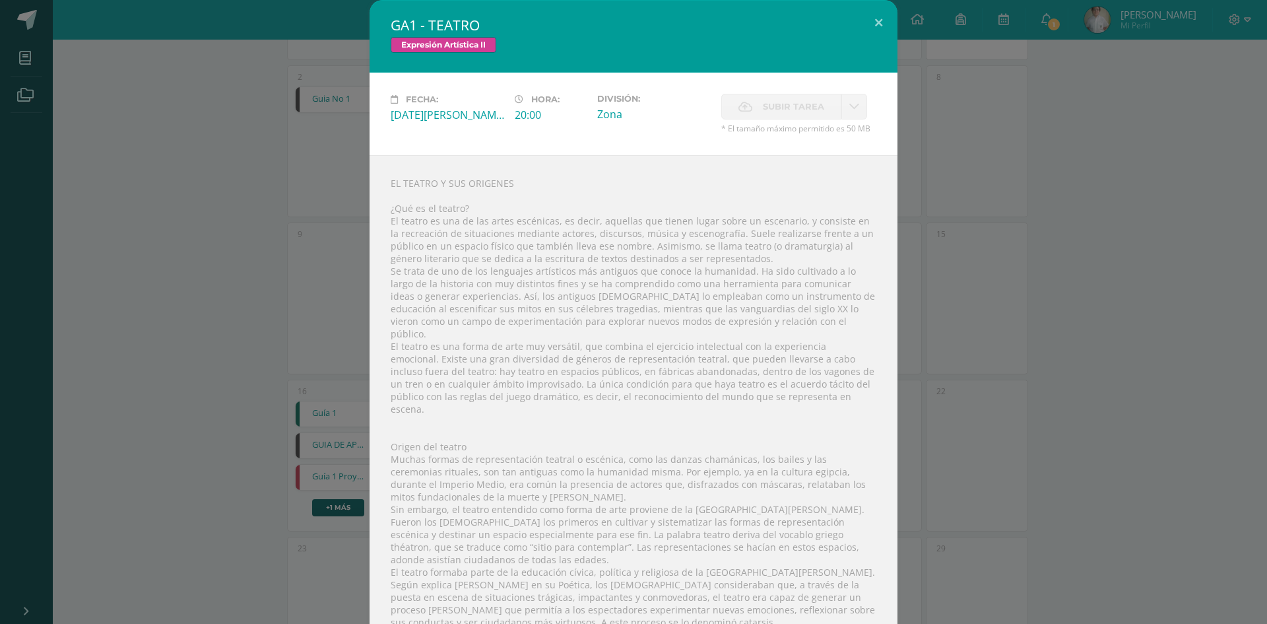
click at [957, 211] on div "GA1 - TEATRO Expresión Artística II Fecha: Miércoles 18 de Junio Hora: 20:00 Di…" at bounding box center [633, 432] width 1257 height 865
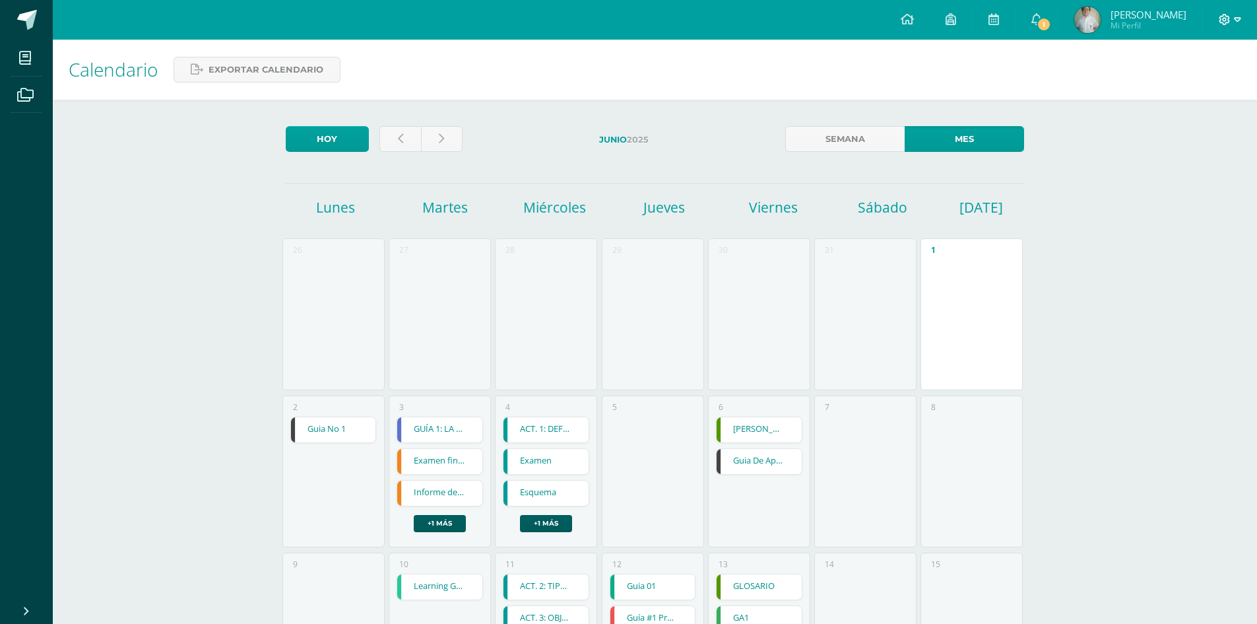
click at [1238, 15] on icon at bounding box center [1237, 20] width 7 height 12
click at [1203, 86] on span "Cerrar sesión" at bounding box center [1196, 90] width 59 height 13
